Goal: Check status: Check status

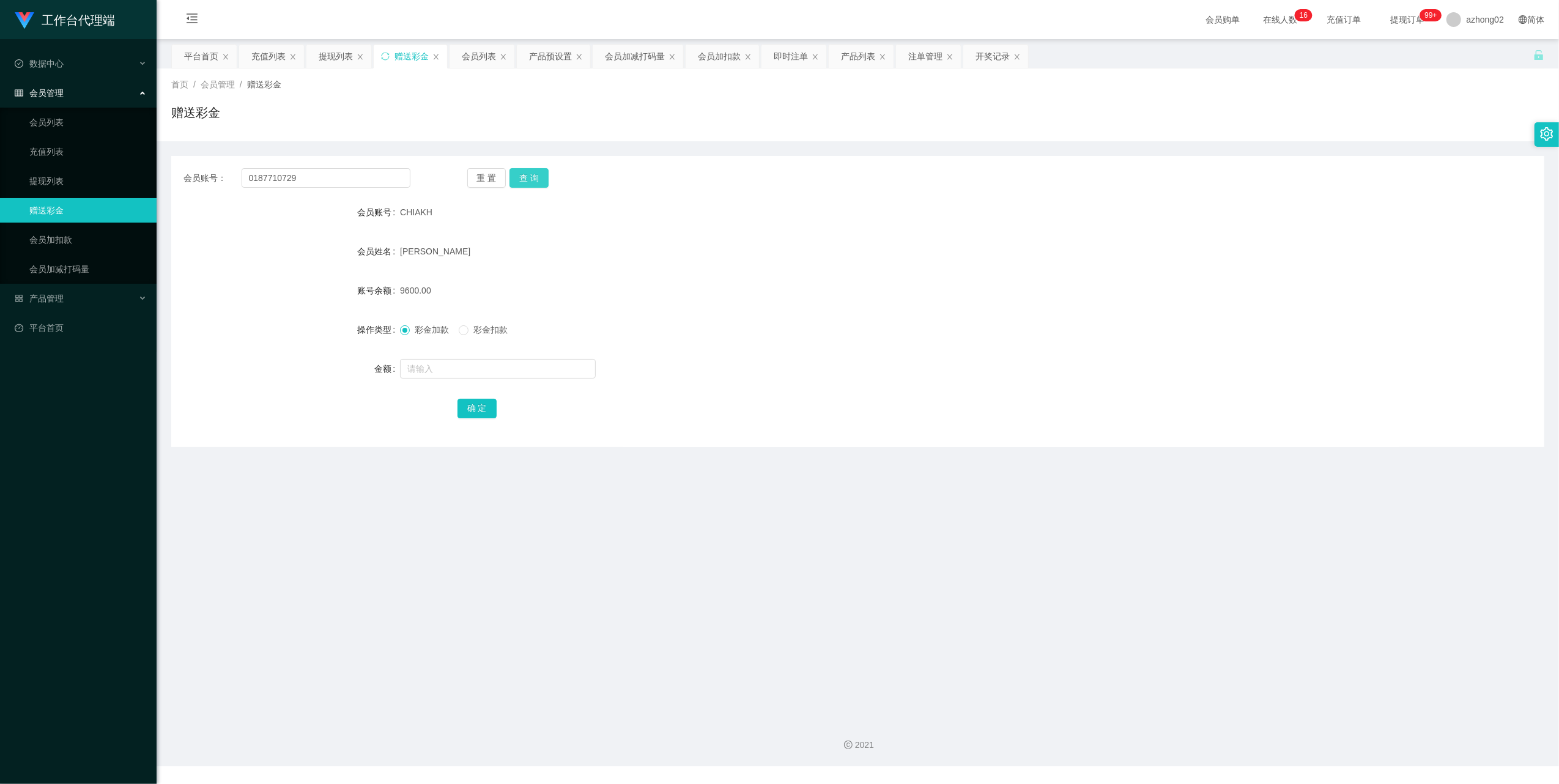
type input "0187710729"
click at [537, 171] on button "查 询" at bounding box center [528, 178] width 39 height 20
click at [453, 360] on input "text" at bounding box center [498, 369] width 195 height 20
type input "38"
drag, startPoint x: 490, startPoint y: 403, endPoint x: 478, endPoint y: 402, distance: 12.0
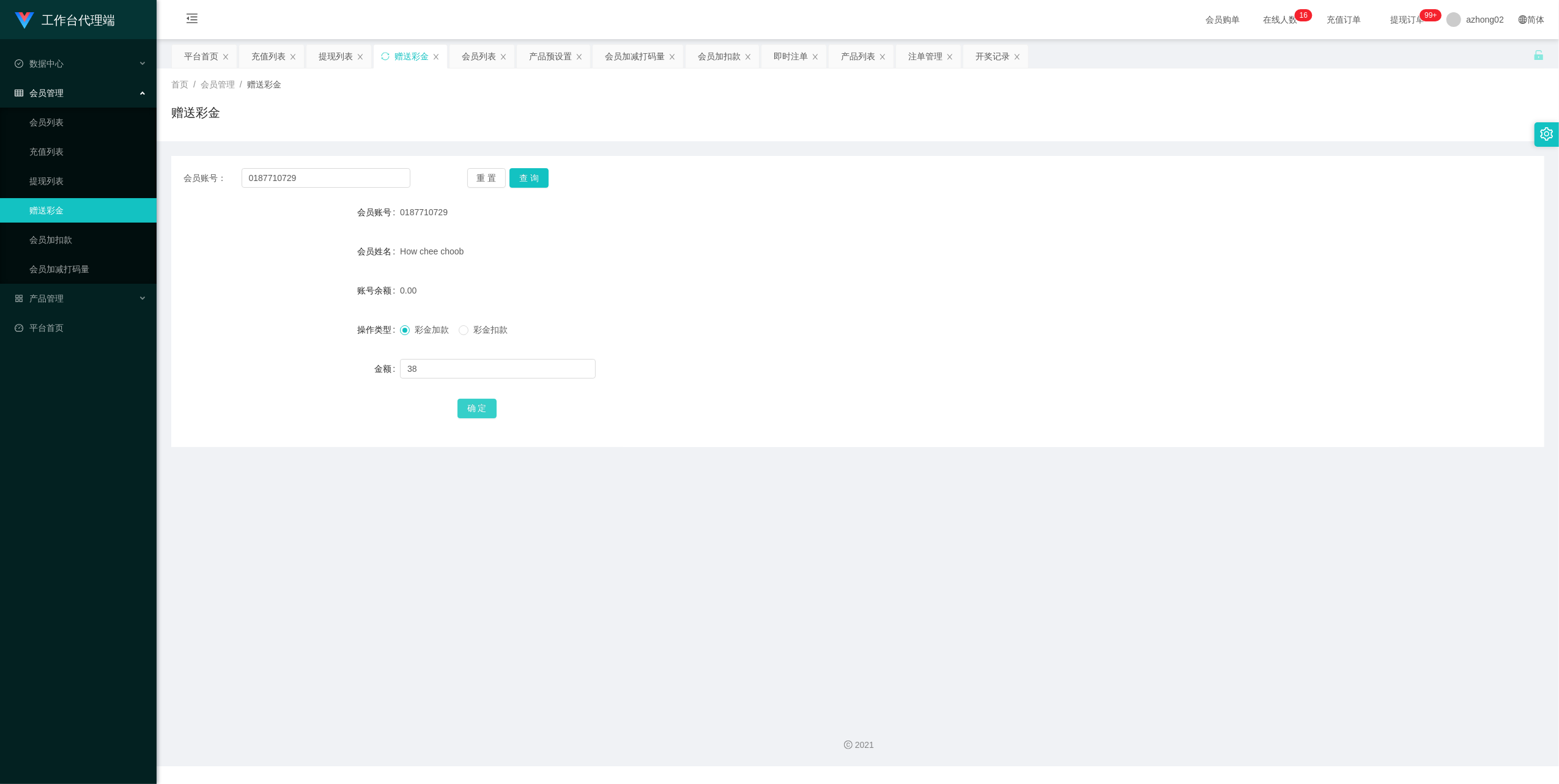
click at [490, 403] on button "确 定" at bounding box center [476, 408] width 39 height 20
click at [304, 178] on input "0187710729" at bounding box center [326, 178] width 169 height 20
paste input "chua898"
type input "chua8989"
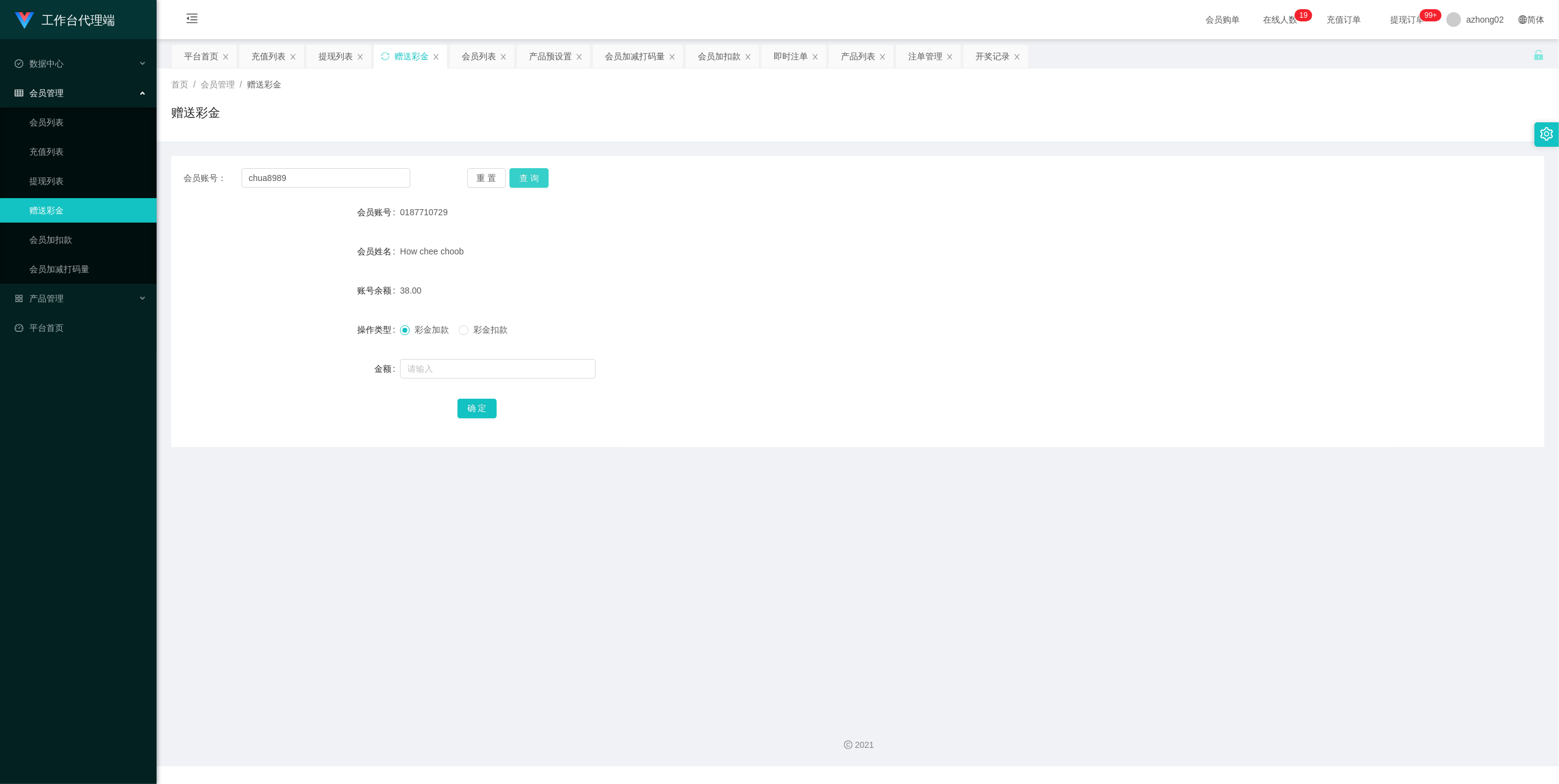
click at [536, 174] on button "查 询" at bounding box center [528, 178] width 39 height 20
click at [443, 364] on input "text" at bounding box center [498, 369] width 195 height 20
type input "38"
click at [494, 410] on button "确 定" at bounding box center [476, 408] width 39 height 20
click at [291, 178] on input "chua8989" at bounding box center [326, 178] width 169 height 20
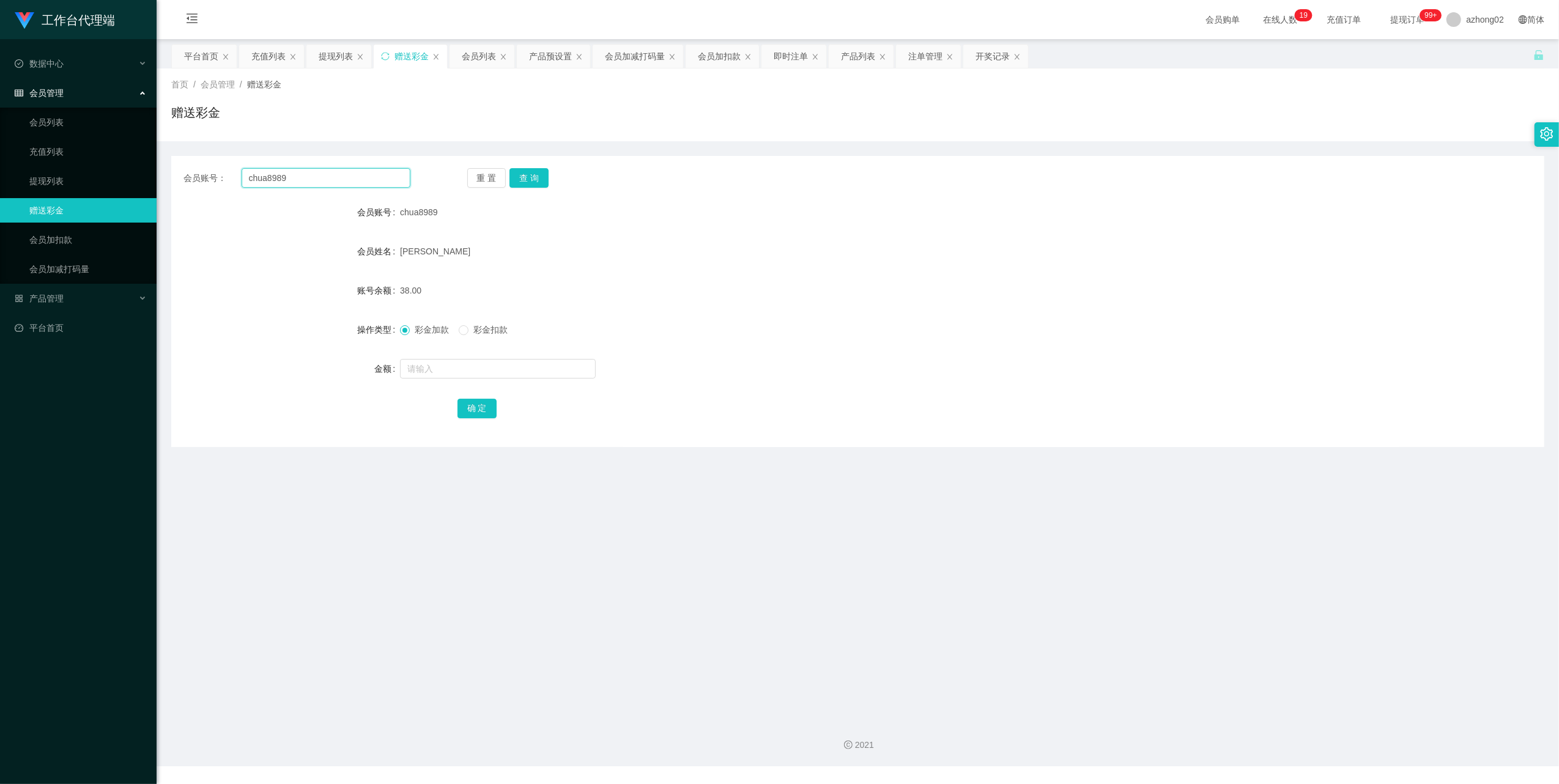
click at [291, 178] on input "chua8989" at bounding box center [326, 178] width 169 height 20
paste input "Yee1663"
type input "Yee1663"
click at [549, 172] on div "重 置 查 询" at bounding box center [580, 178] width 227 height 20
click at [538, 174] on button "查 询" at bounding box center [528, 178] width 39 height 20
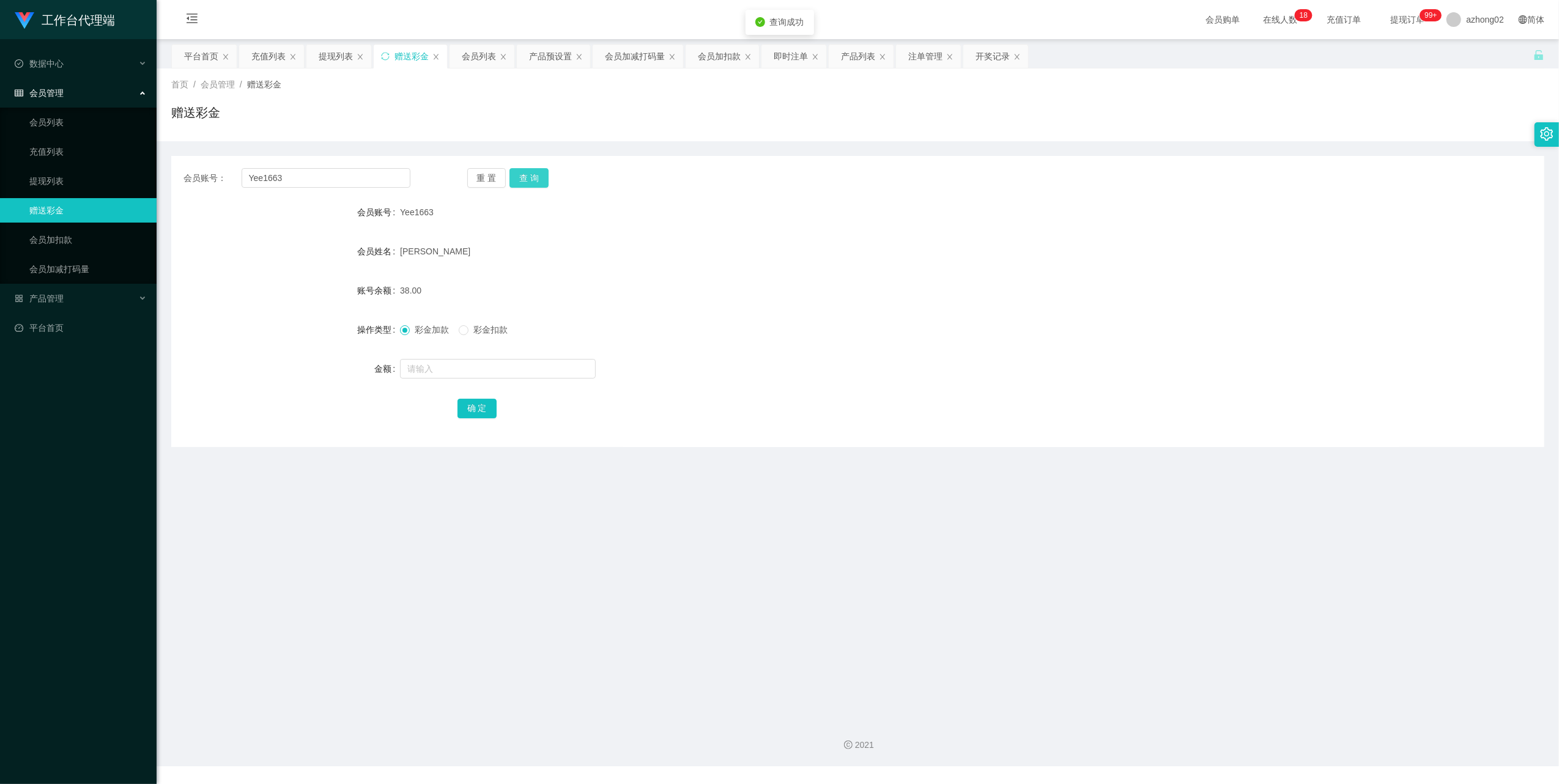
click at [515, 175] on button "查 询" at bounding box center [528, 178] width 39 height 20
click at [515, 175] on button "查 询" at bounding box center [536, 178] width 53 height 20
click at [515, 175] on div "重 置 查 询" at bounding box center [580, 178] width 227 height 20
click at [515, 175] on button "查 询" at bounding box center [528, 178] width 39 height 20
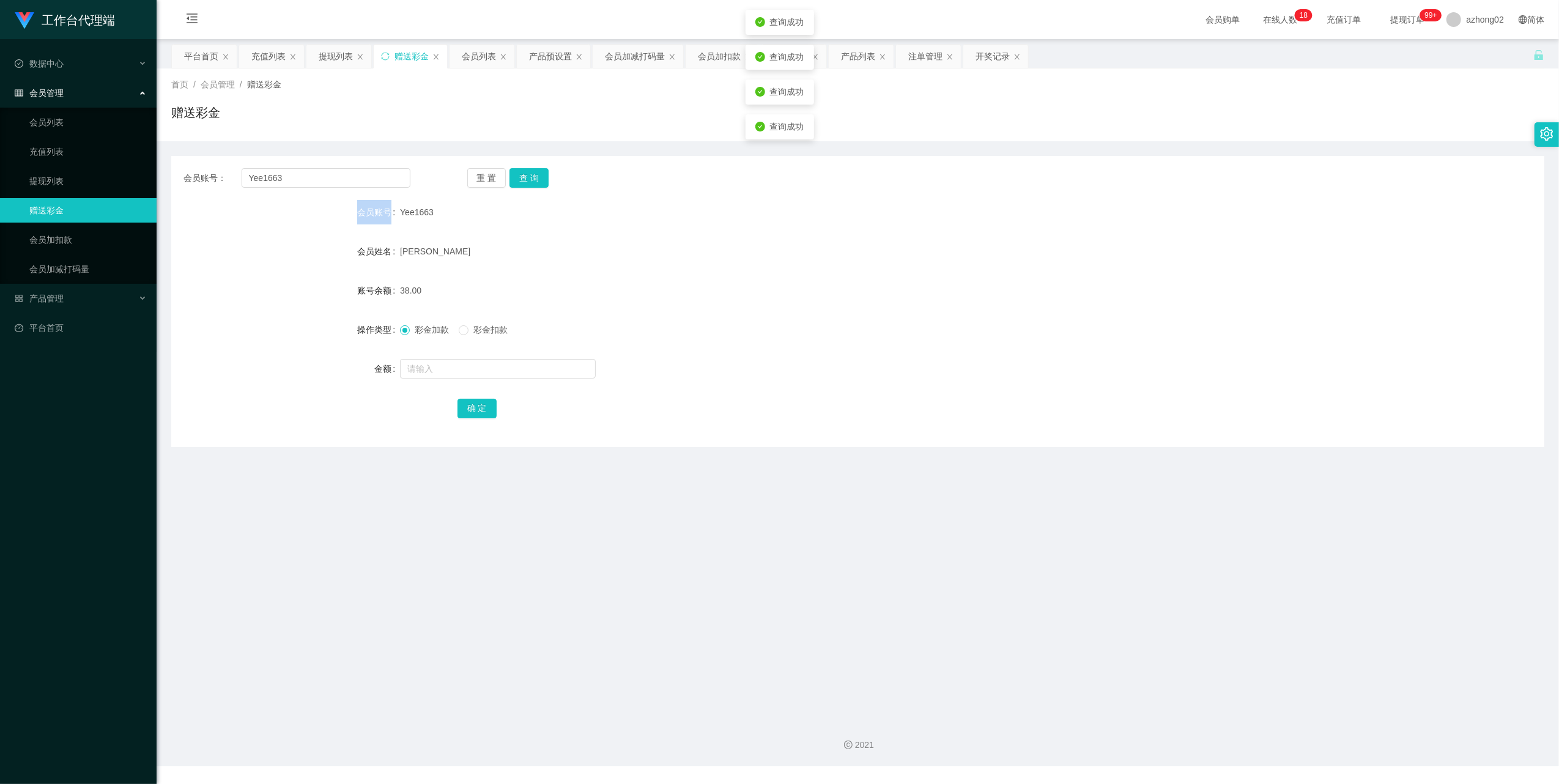
click at [338, 188] on div "会员账号： Yee1663 重 置 查 询 会员账号 Yee1663 会员姓名 Zee Yee 账号余额 38.00 操作类型 彩金加款 彩金扣款 金额 确 定" at bounding box center [857, 301] width 1373 height 291
click at [318, 172] on input "Yee1663" at bounding box center [326, 178] width 169 height 20
click at [319, 178] on input "Yee1663" at bounding box center [326, 178] width 169 height 20
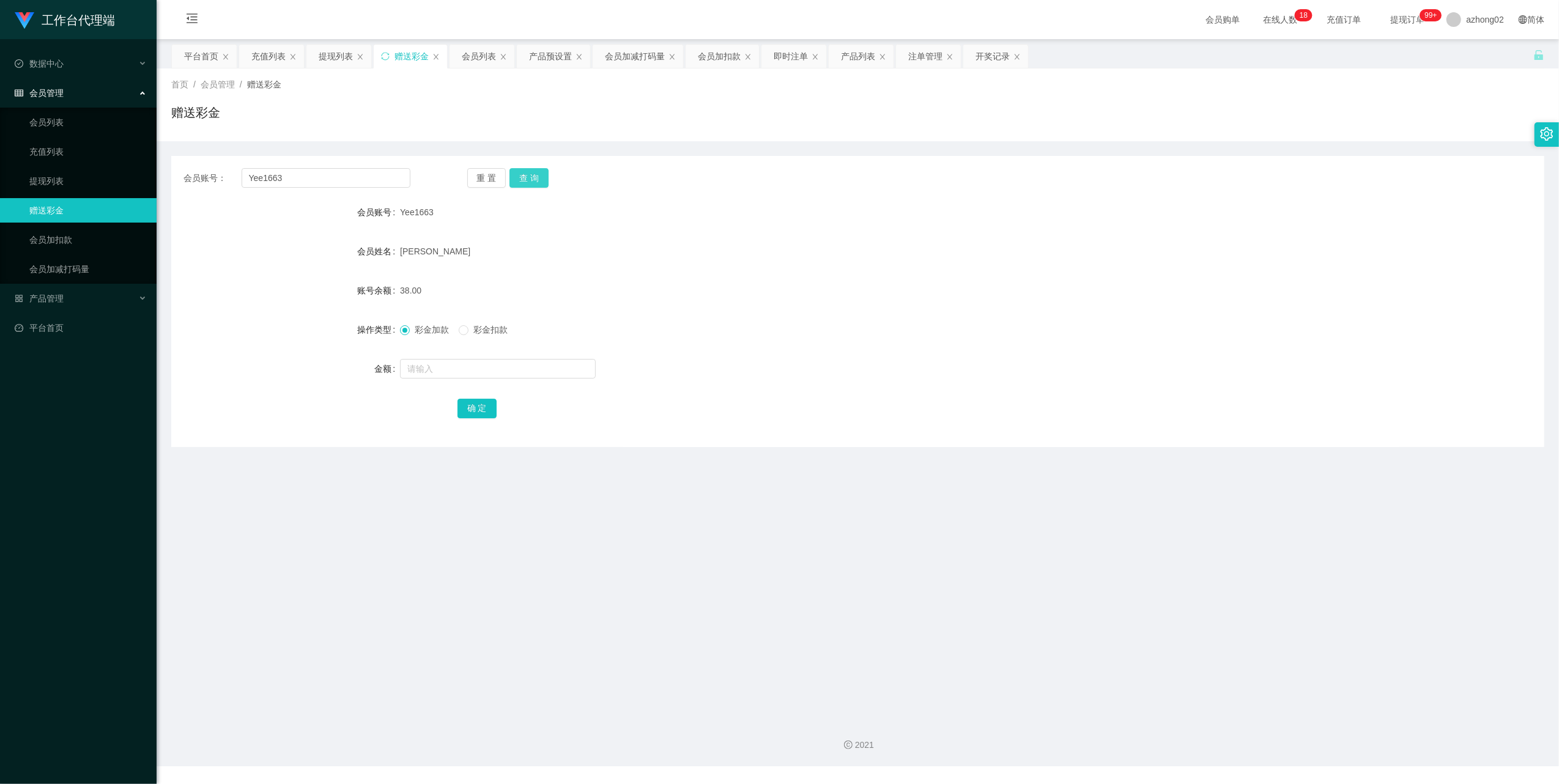
click at [531, 175] on button "查 询" at bounding box center [528, 178] width 39 height 20
click at [289, 182] on input "Yee1663" at bounding box center [326, 178] width 169 height 20
paste input "0174741728"
type input "0174741728"
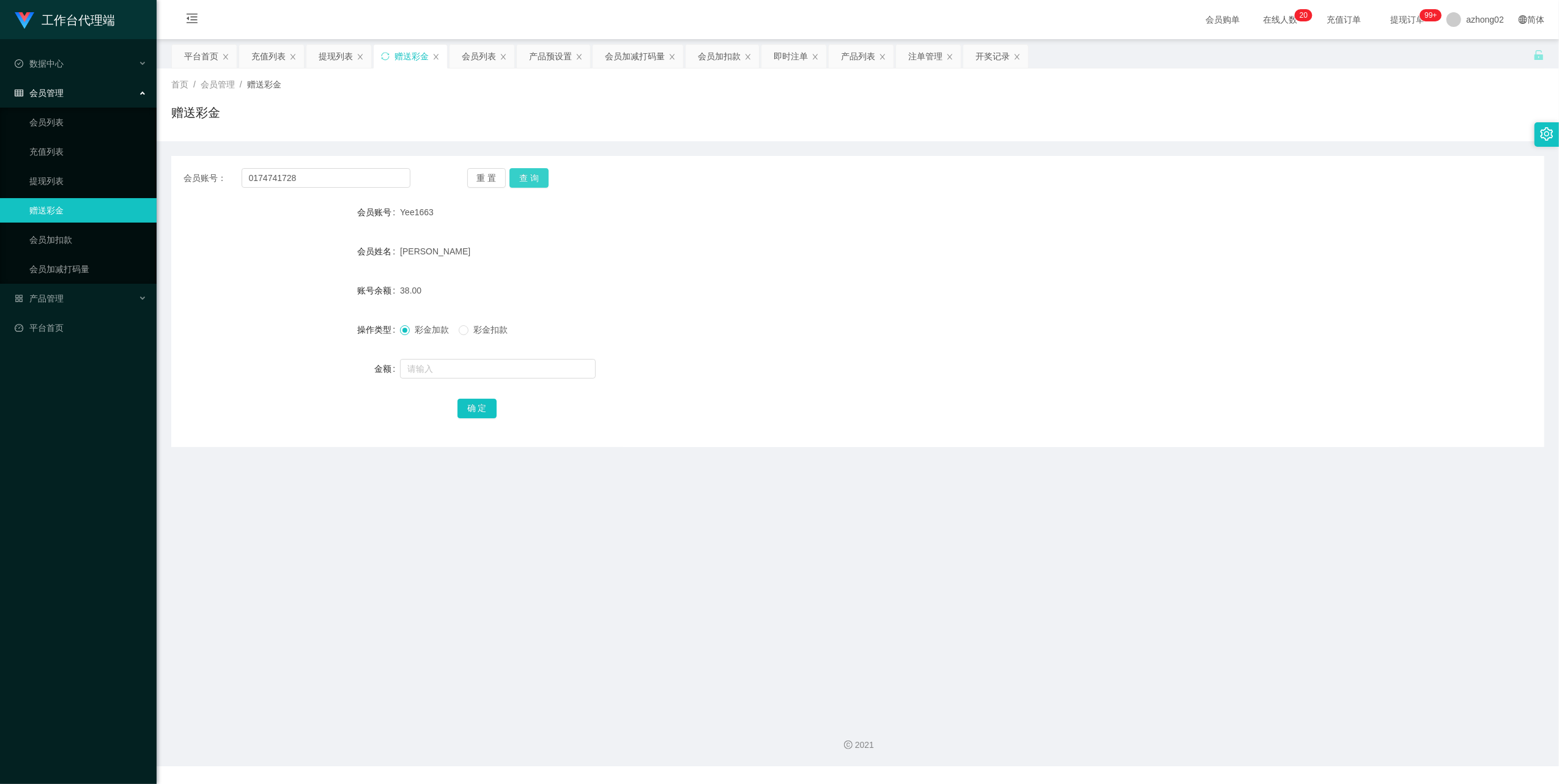
click at [537, 174] on button "查 询" at bounding box center [528, 178] width 39 height 20
drag, startPoint x: 442, startPoint y: 372, endPoint x: 443, endPoint y: 341, distance: 31.0
click at [442, 372] on input "text" at bounding box center [498, 369] width 195 height 20
type input "38"
click at [458, 408] on button "确 定" at bounding box center [476, 408] width 39 height 20
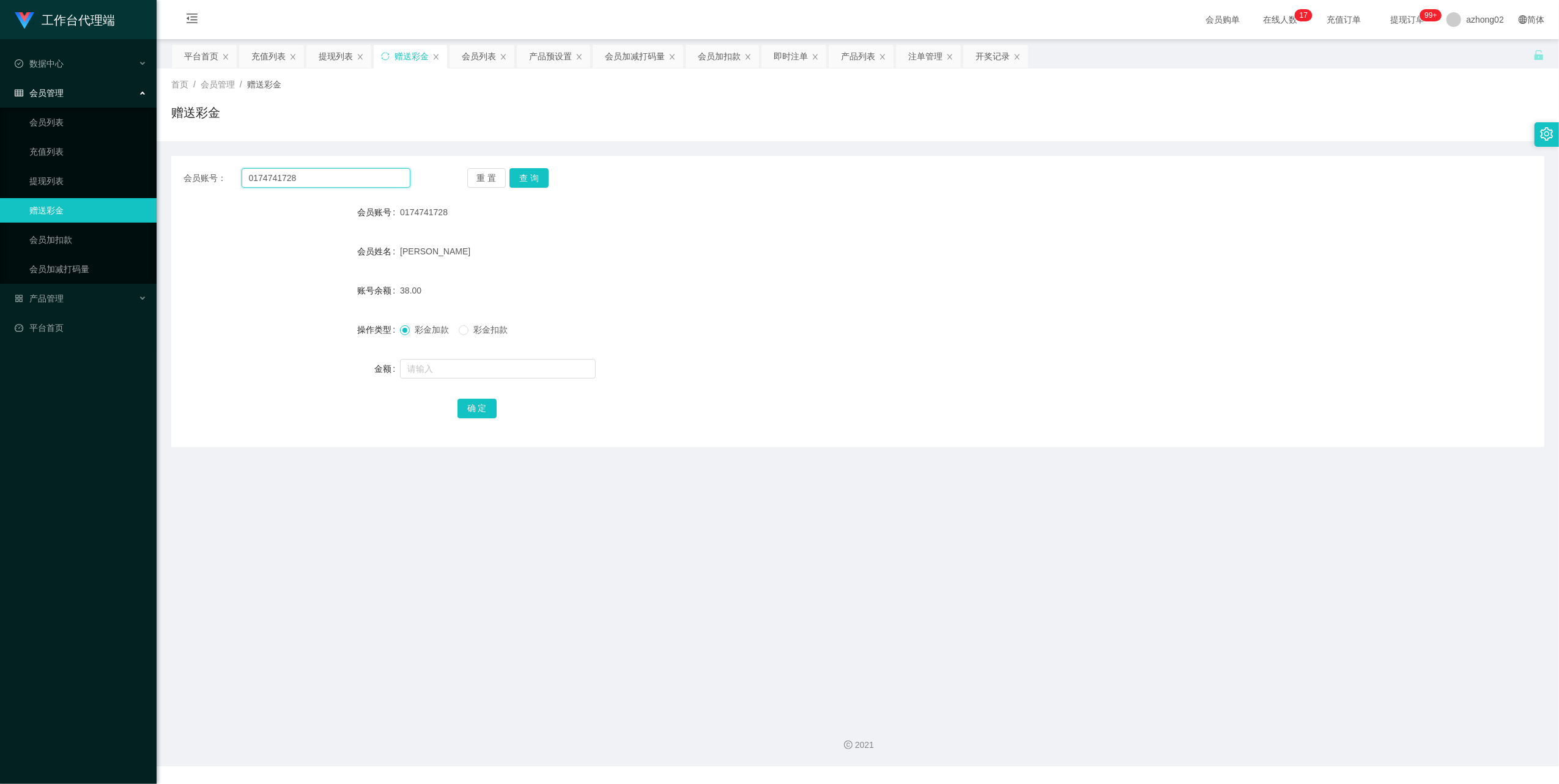
click at [319, 177] on input "0174741728" at bounding box center [326, 178] width 169 height 20
paste input "180800814529"
type input "180800814529"
click at [529, 175] on button "查 询" at bounding box center [528, 178] width 39 height 20
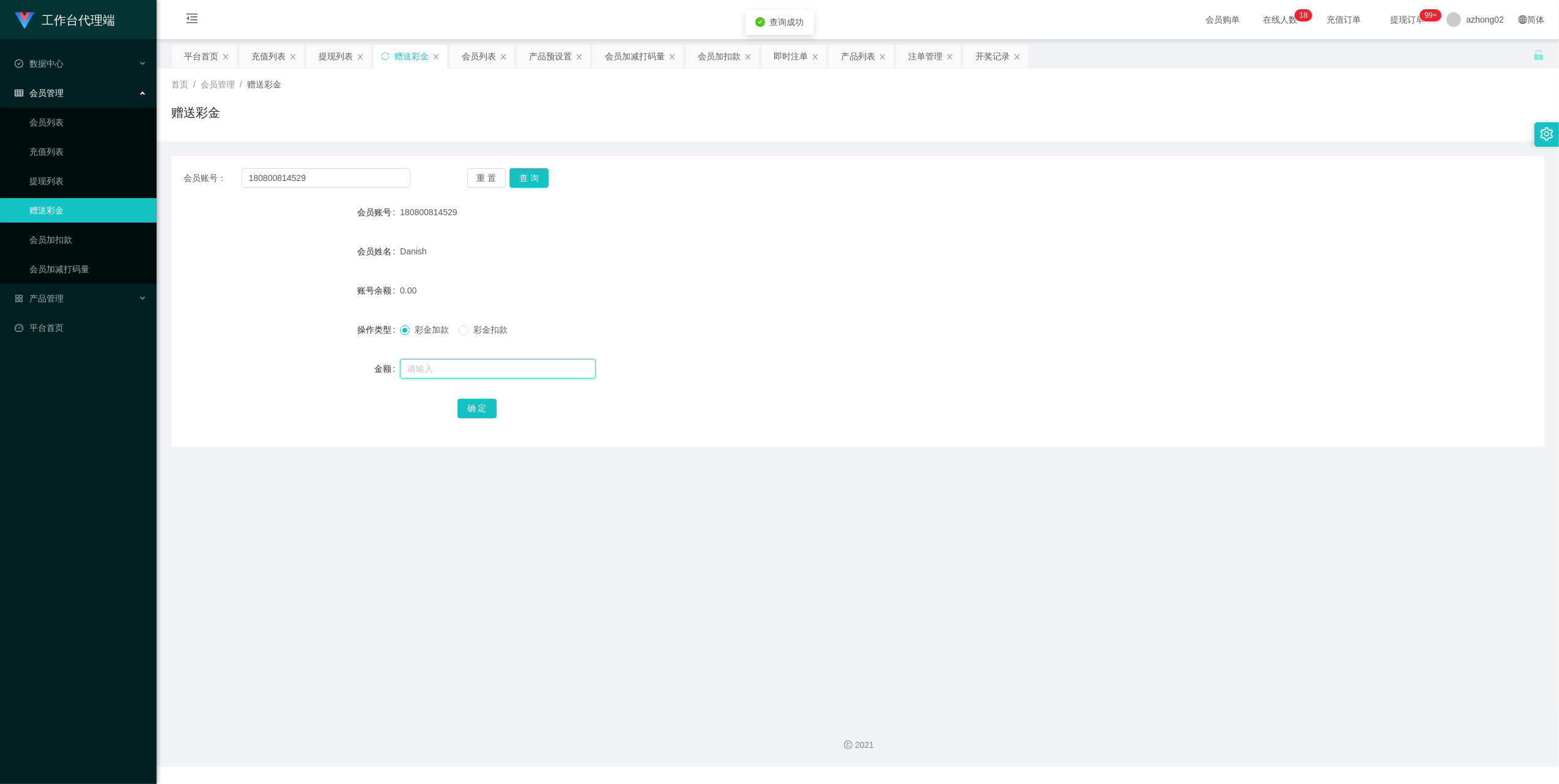
click at [477, 373] on input "text" at bounding box center [498, 369] width 195 height 20
type input "38"
drag, startPoint x: 464, startPoint y: 404, endPoint x: 465, endPoint y: 395, distance: 9.1
click at [465, 404] on button "确 定" at bounding box center [476, 408] width 39 height 20
click at [317, 189] on div "会员账号： 180800814529 重 置 查 询 会员账号 180800814529 会员姓名 Danish 账号余额 38.00 操作类型 彩金加款 彩…" at bounding box center [857, 301] width 1373 height 291
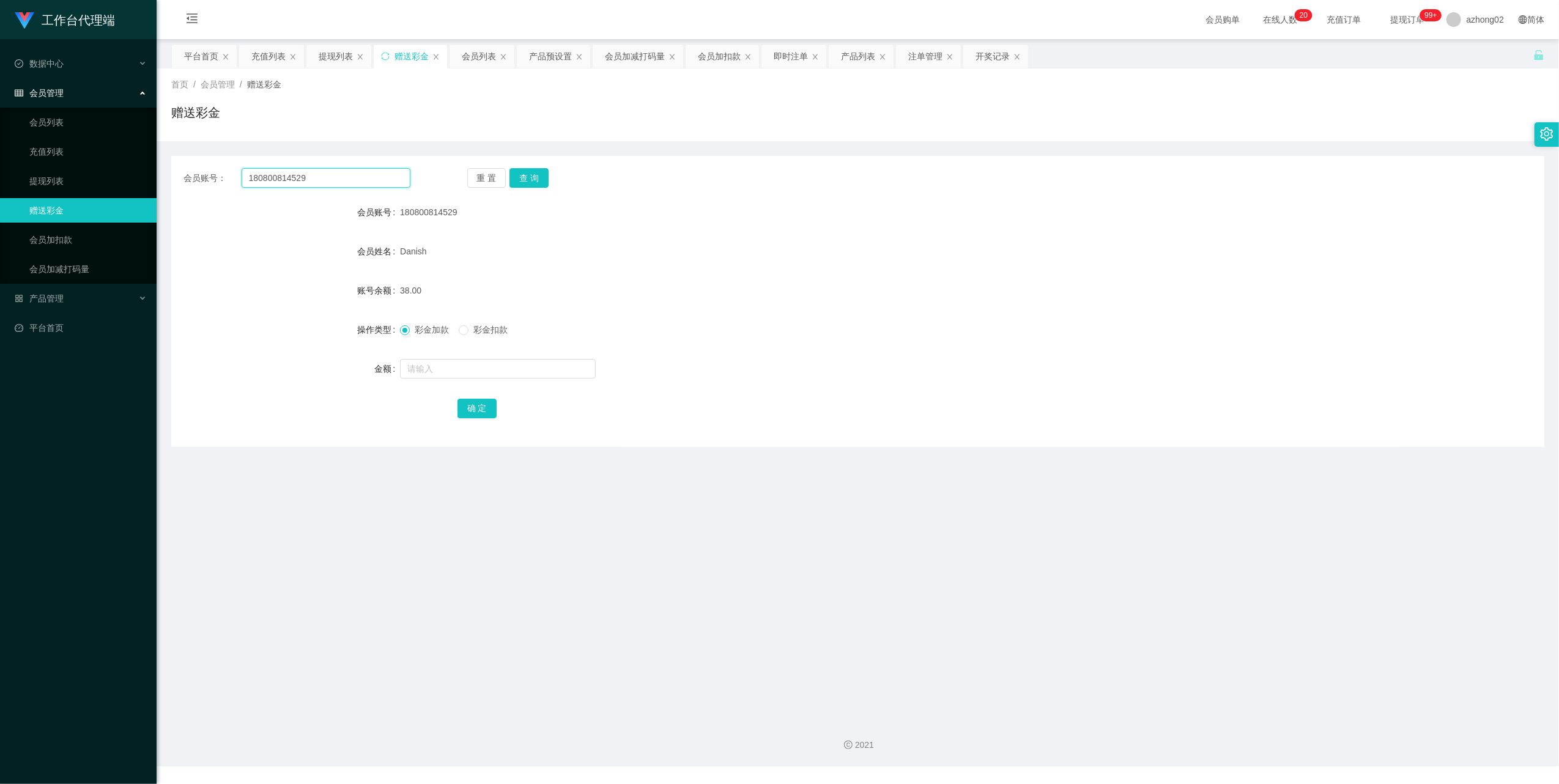
click at [317, 182] on input "180800814529" at bounding box center [326, 178] width 169 height 20
paste input "0174788761"
type input "0174788761"
click at [538, 182] on button "查 询" at bounding box center [528, 178] width 39 height 20
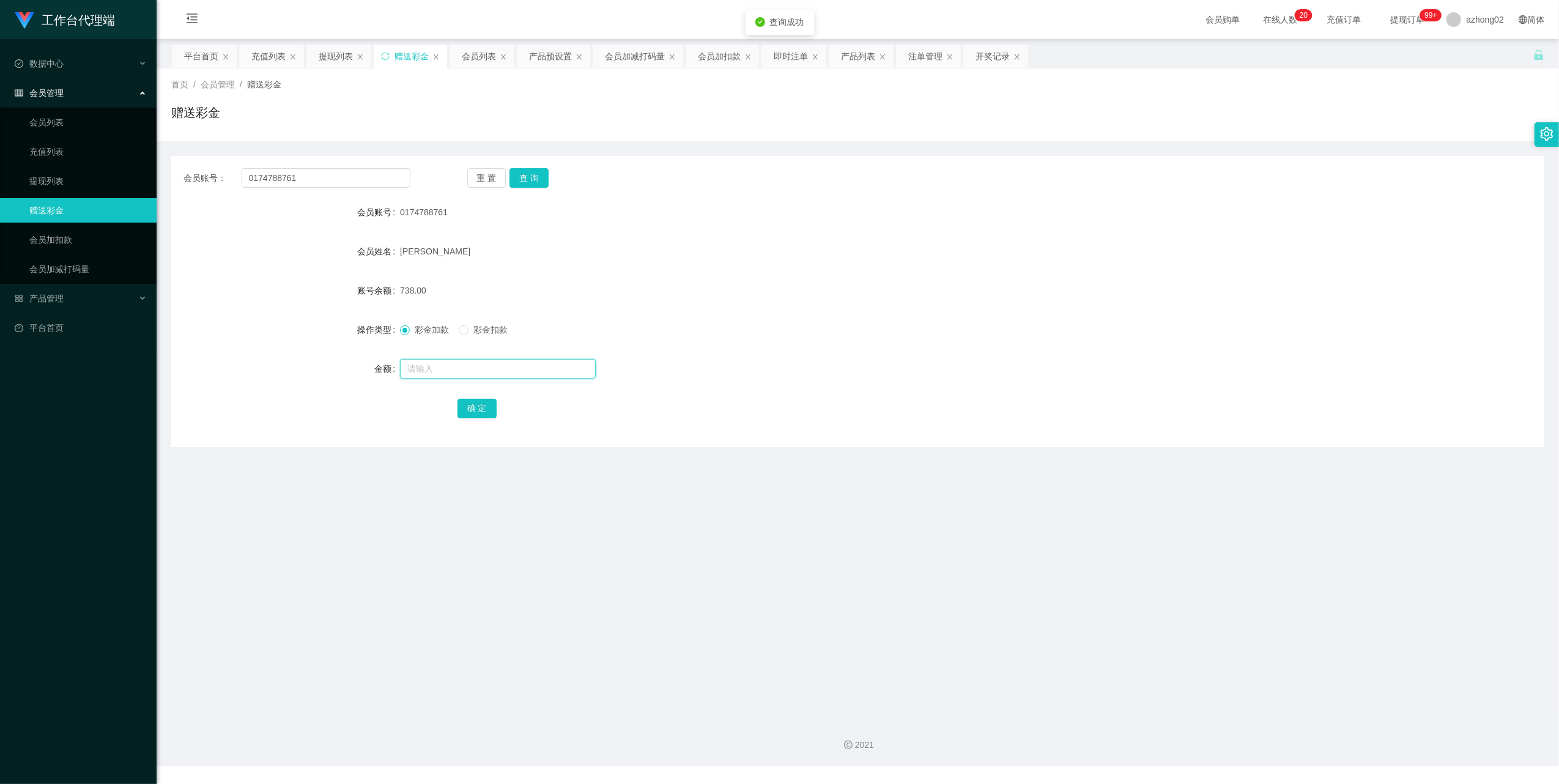
click at [464, 366] on input "text" at bounding box center [498, 369] width 195 height 20
type input "38"
click at [478, 411] on button "确 定" at bounding box center [476, 408] width 39 height 20
click at [287, 180] on input "0174788761" at bounding box center [326, 178] width 169 height 20
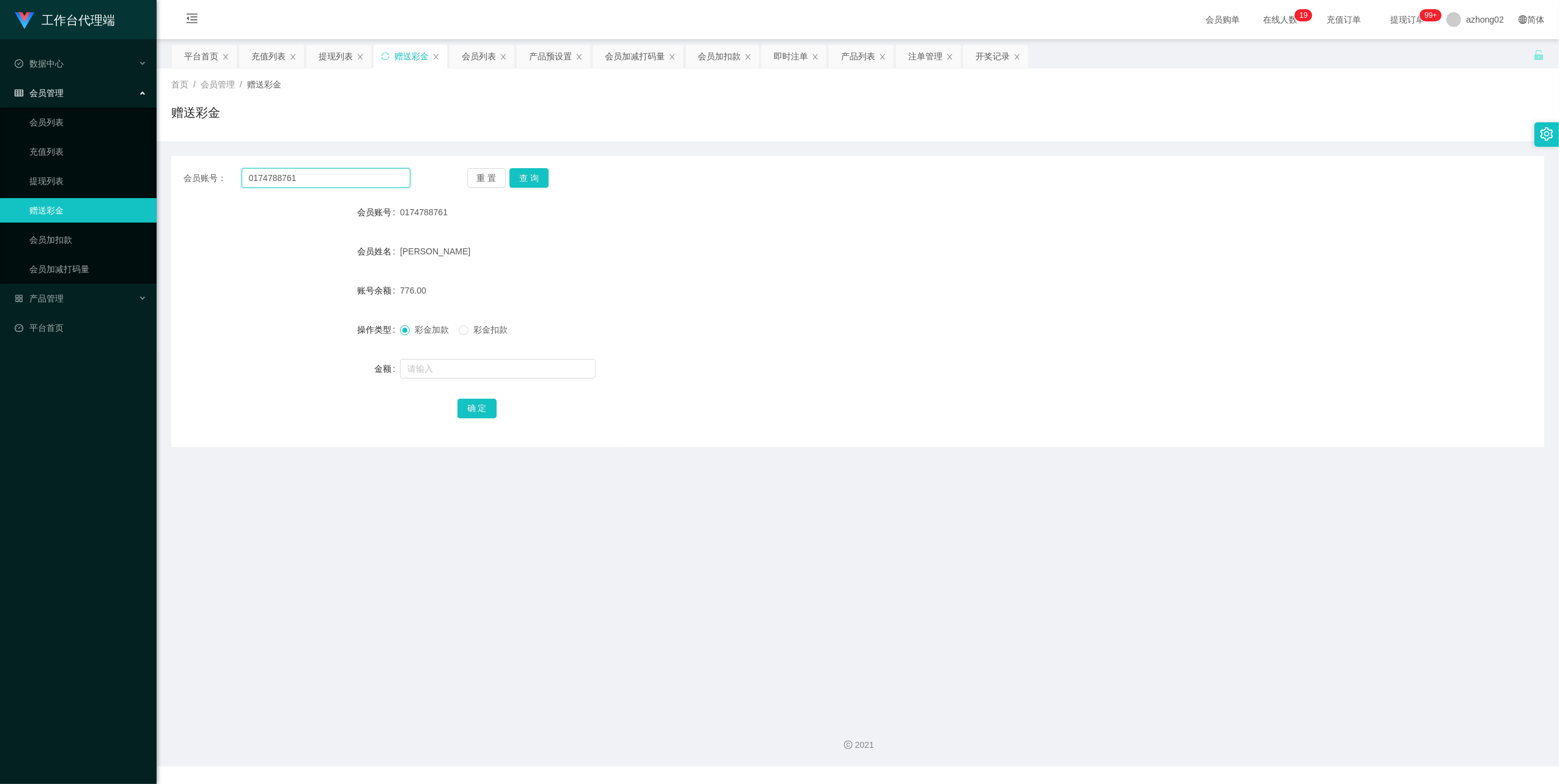
paste input "CHIAKH"
type input "CHIAKH"
click at [523, 172] on button "查 询" at bounding box center [528, 178] width 39 height 20
click at [453, 367] on input "text" at bounding box center [498, 369] width 195 height 20
type input "38"
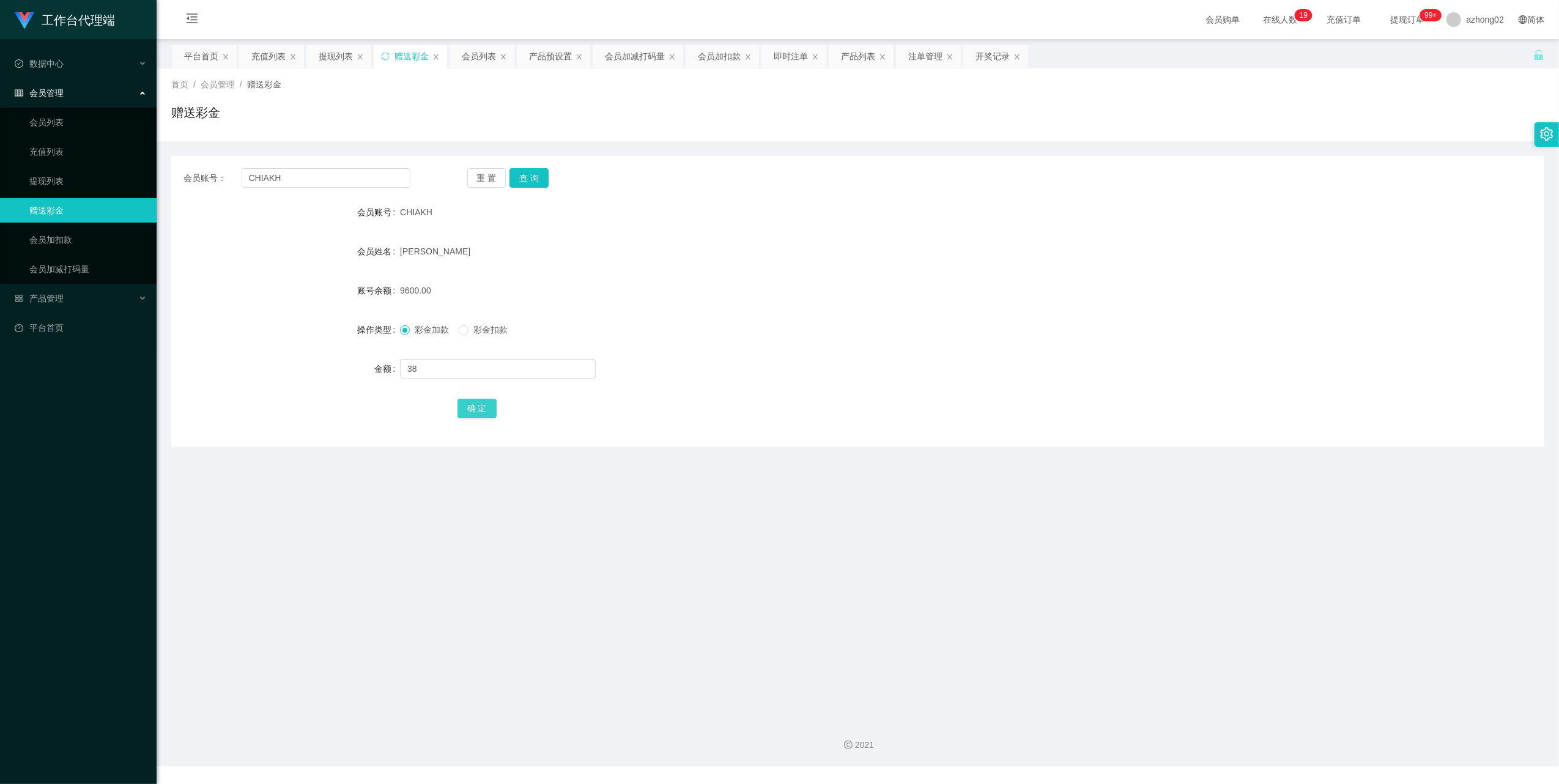
click at [494, 411] on button "确 定" at bounding box center [476, 408] width 39 height 20
click at [292, 186] on input "CHIAKH" at bounding box center [326, 178] width 169 height 20
paste input "0187654232"
type input "0187654232"
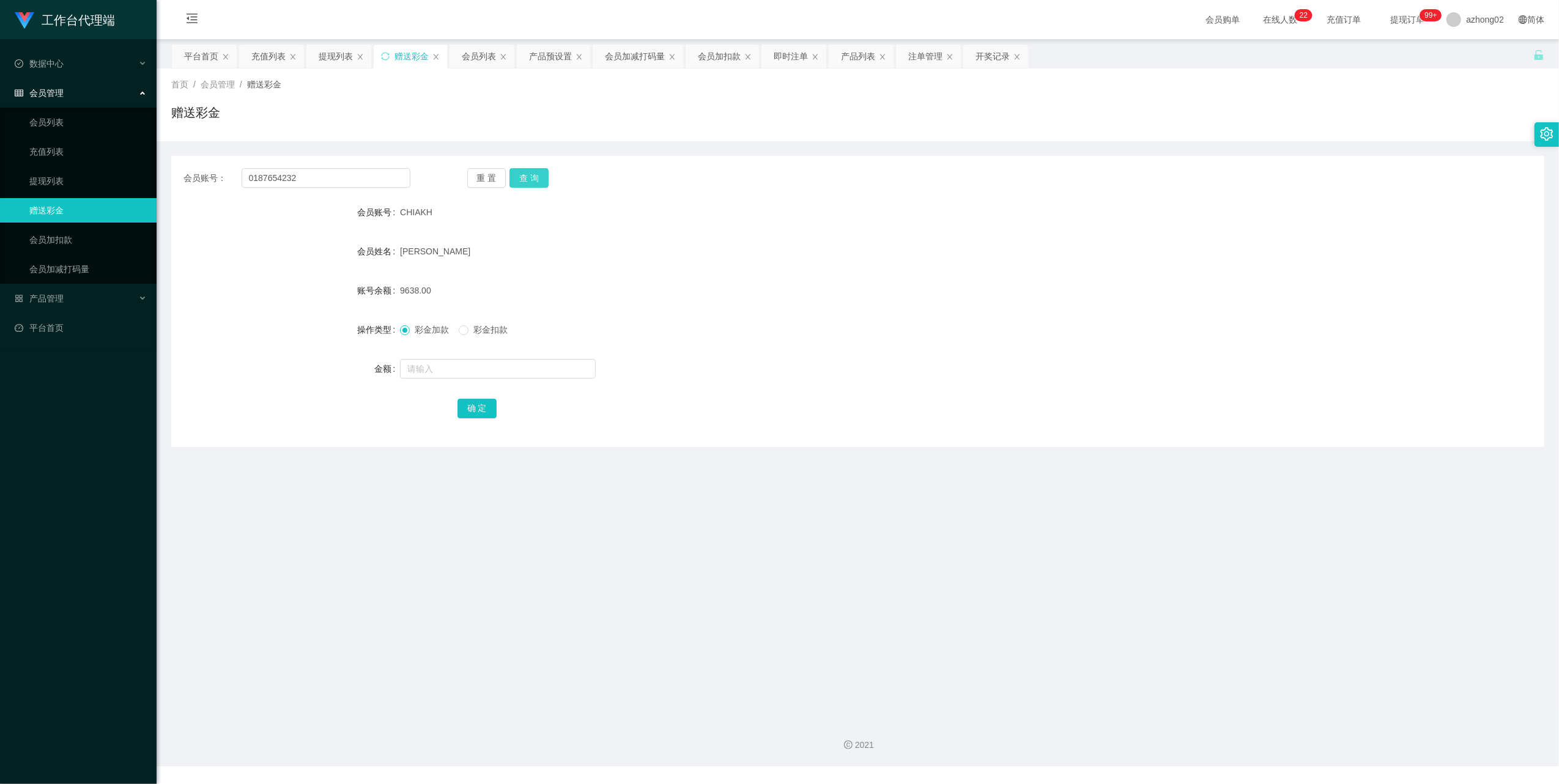
click at [539, 168] on button "查 询" at bounding box center [528, 178] width 39 height 20
click at [456, 366] on input "text" at bounding box center [498, 369] width 195 height 20
type input "38"
click at [471, 409] on button "确 定" at bounding box center [476, 408] width 39 height 20
click at [309, 176] on input "0187654232" at bounding box center [326, 178] width 169 height 20
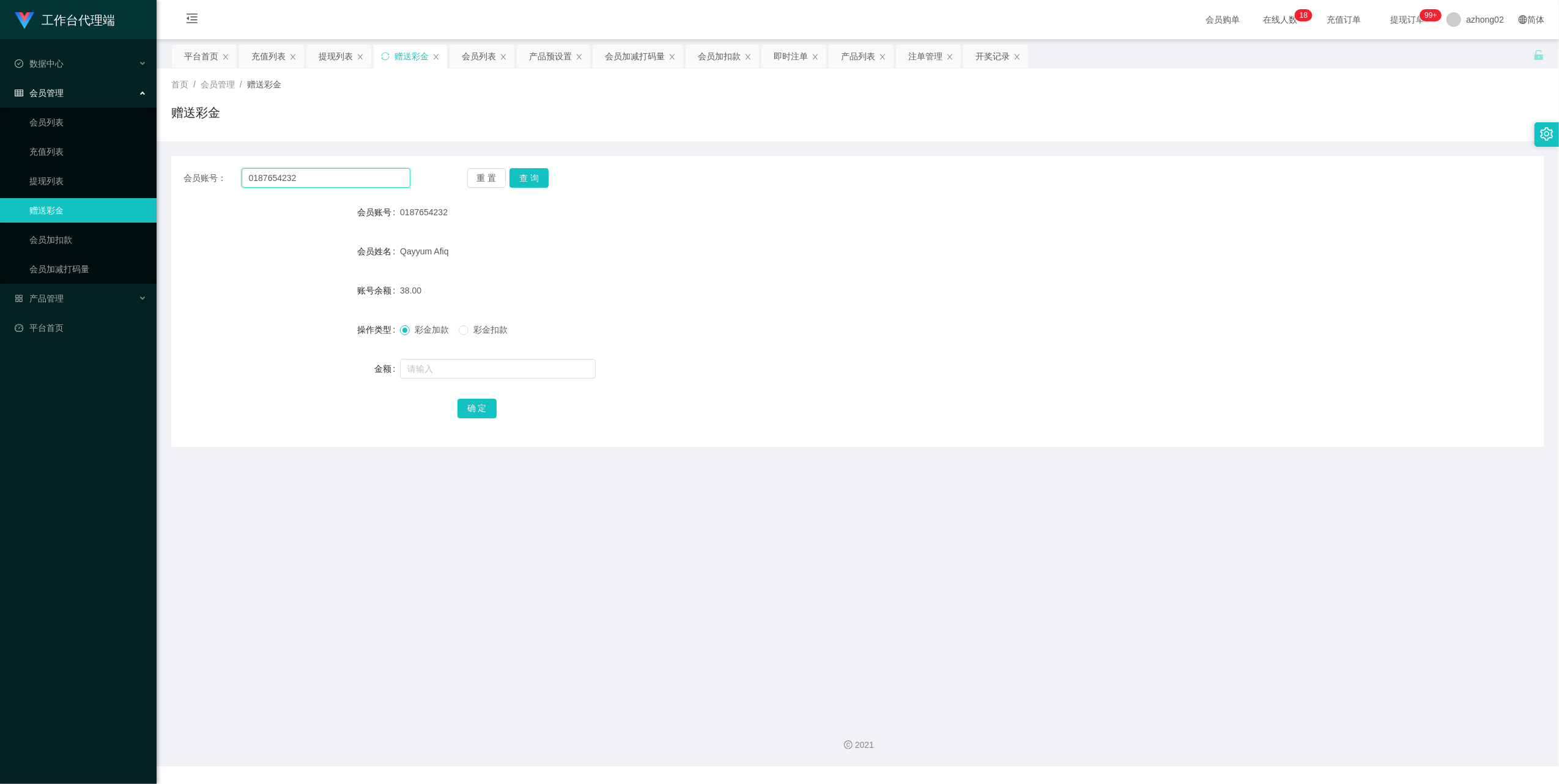
click at [309, 176] on input "0187654232" at bounding box center [326, 178] width 169 height 20
paste input "ChuahBoonSing"
type input "ChuahBoonSing"
click at [540, 182] on button "查 询" at bounding box center [528, 178] width 39 height 20
click at [488, 368] on input "text" at bounding box center [498, 369] width 195 height 20
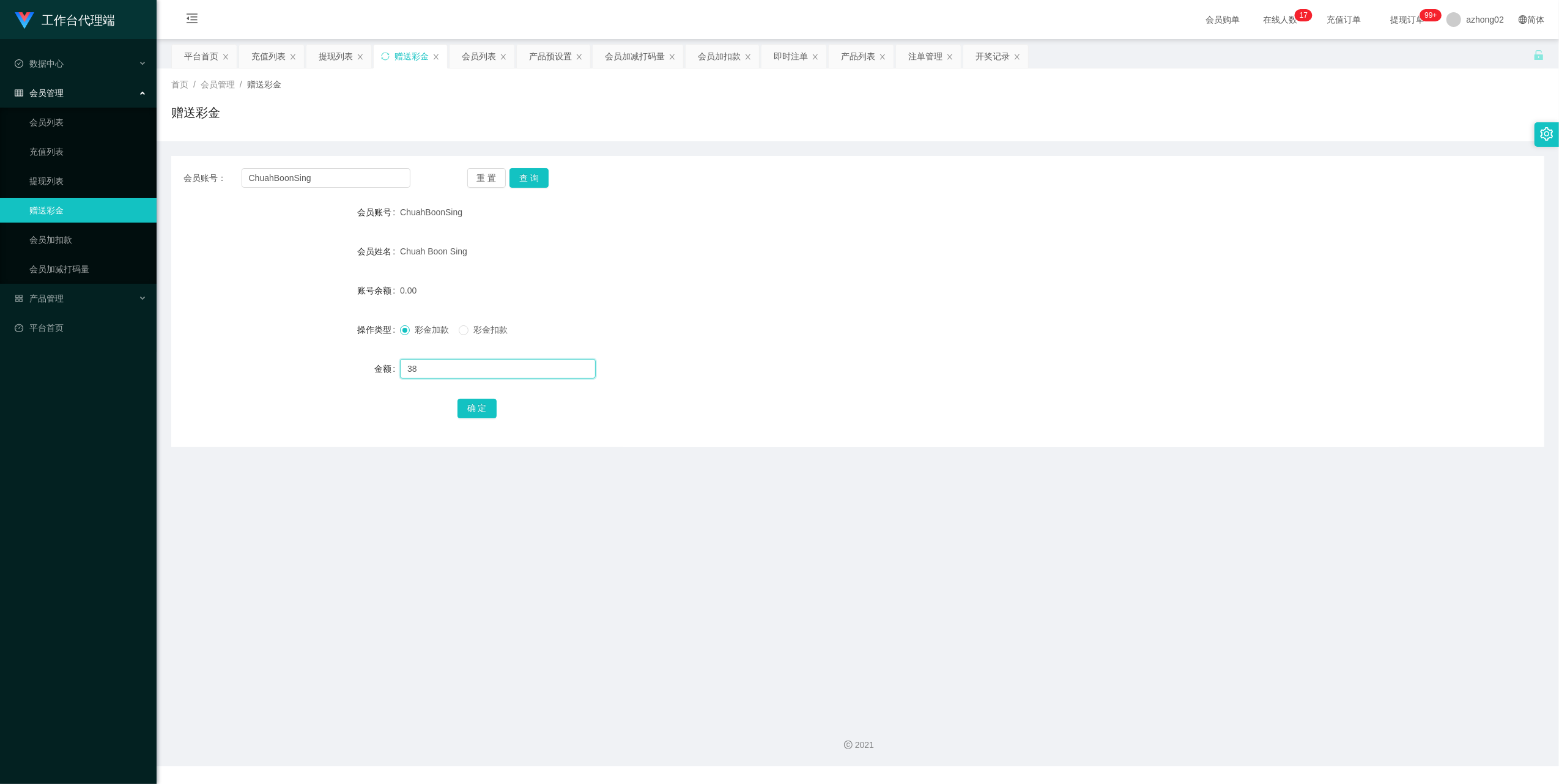
type input "38"
click at [466, 408] on button "确 定" at bounding box center [476, 408] width 39 height 20
